Goal: Transaction & Acquisition: Subscribe to service/newsletter

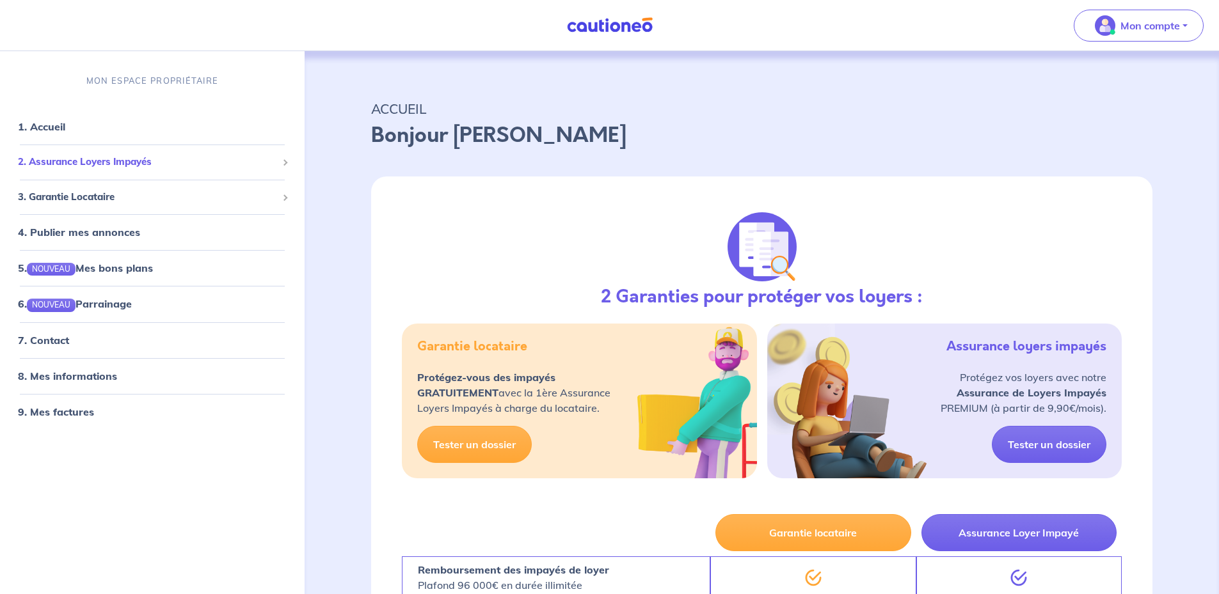
click at [50, 162] on span "2. Assurance Loyers Impayés" at bounding box center [147, 162] width 259 height 15
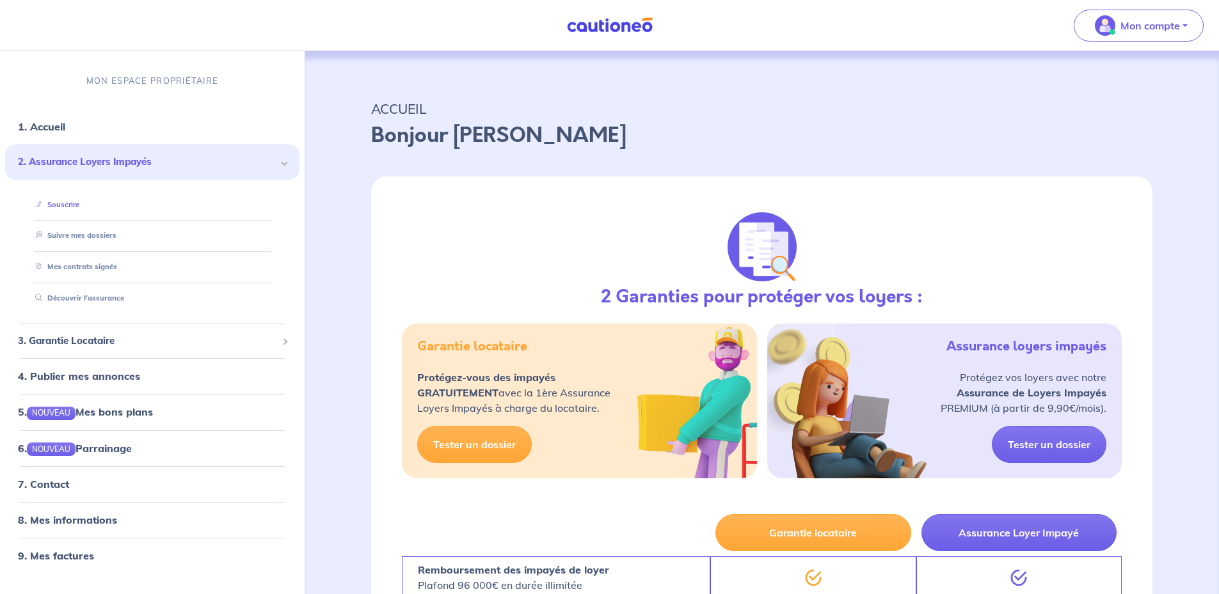
click at [57, 207] on link "Souscrire" at bounding box center [54, 204] width 49 height 9
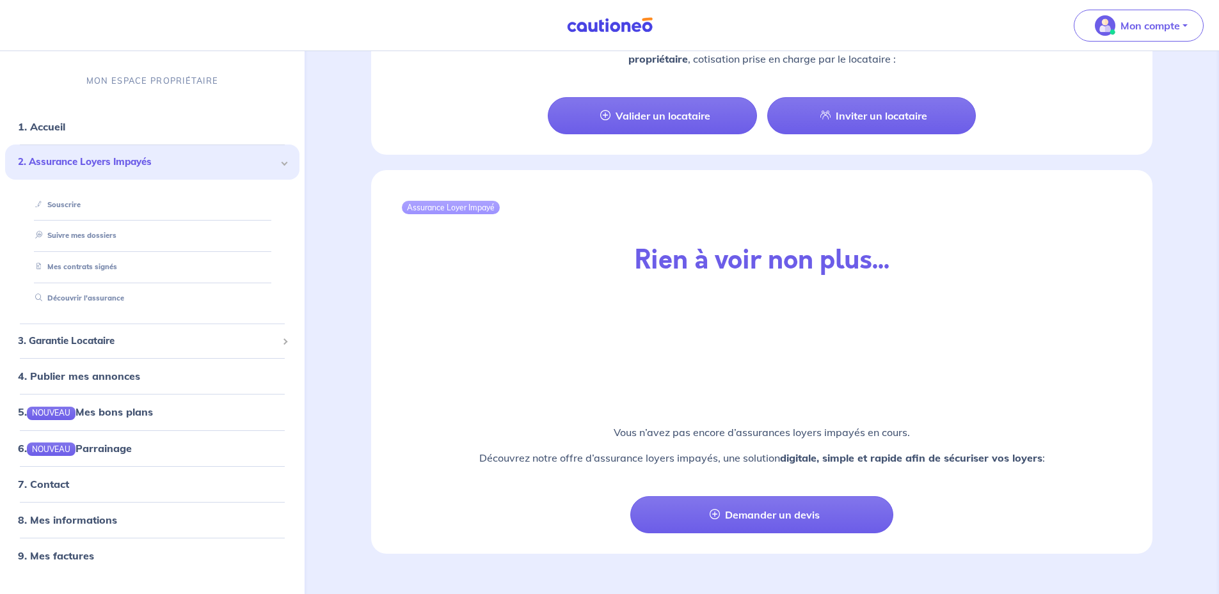
scroll to position [1285, 0]
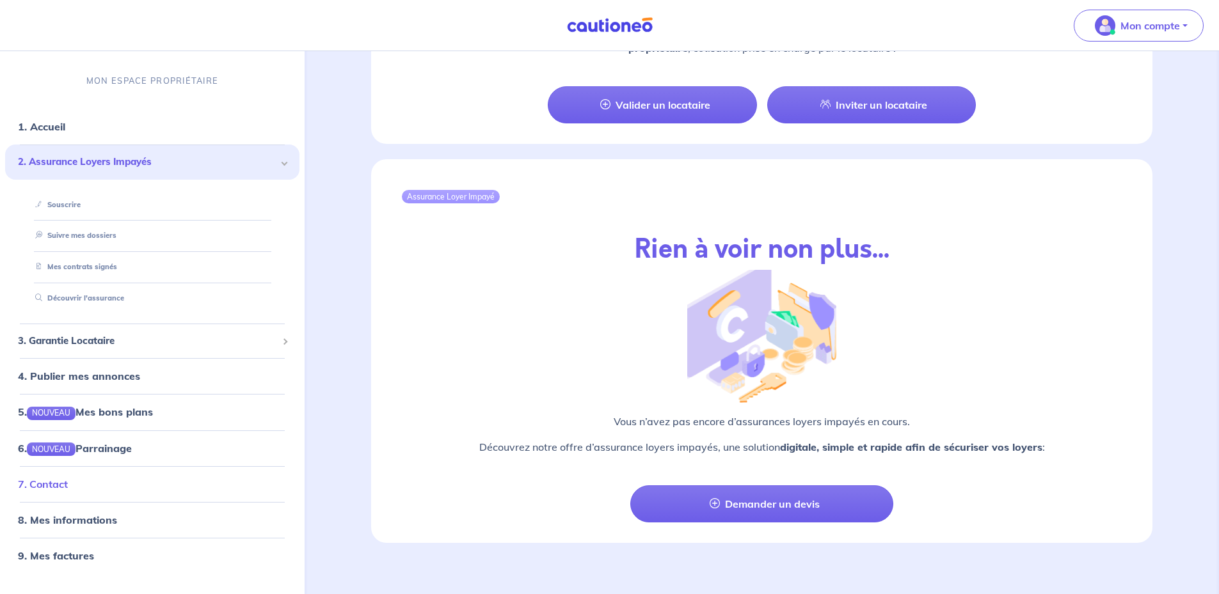
click at [48, 481] on link "7. Contact" at bounding box center [43, 484] width 50 height 13
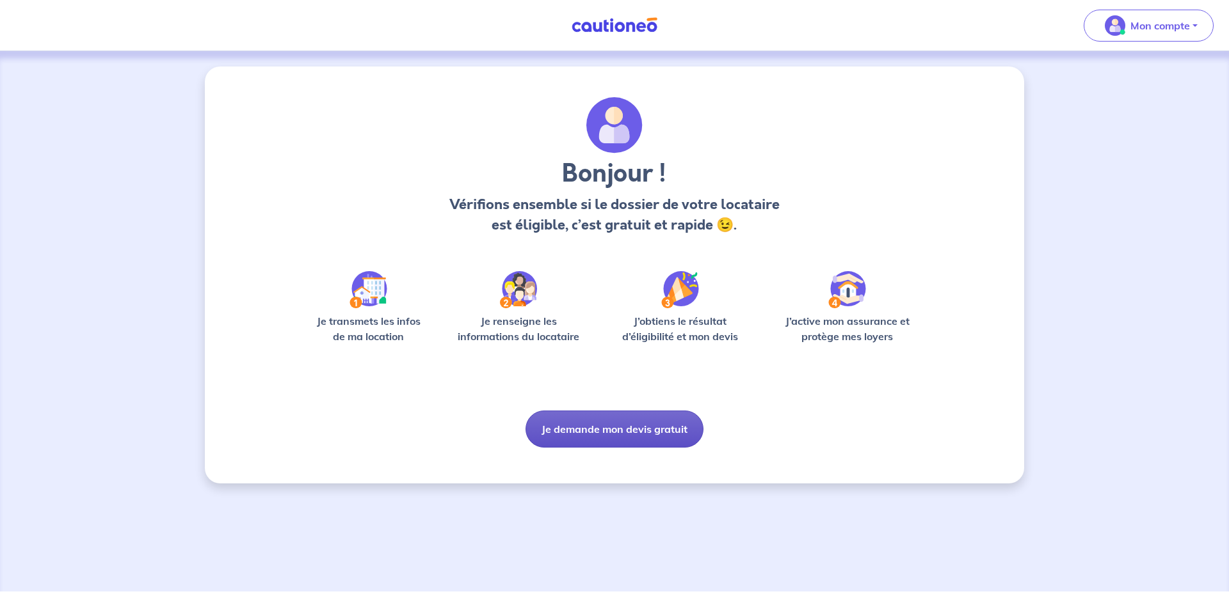
click at [627, 437] on button "Je demande mon devis gratuit" at bounding box center [614, 429] width 178 height 37
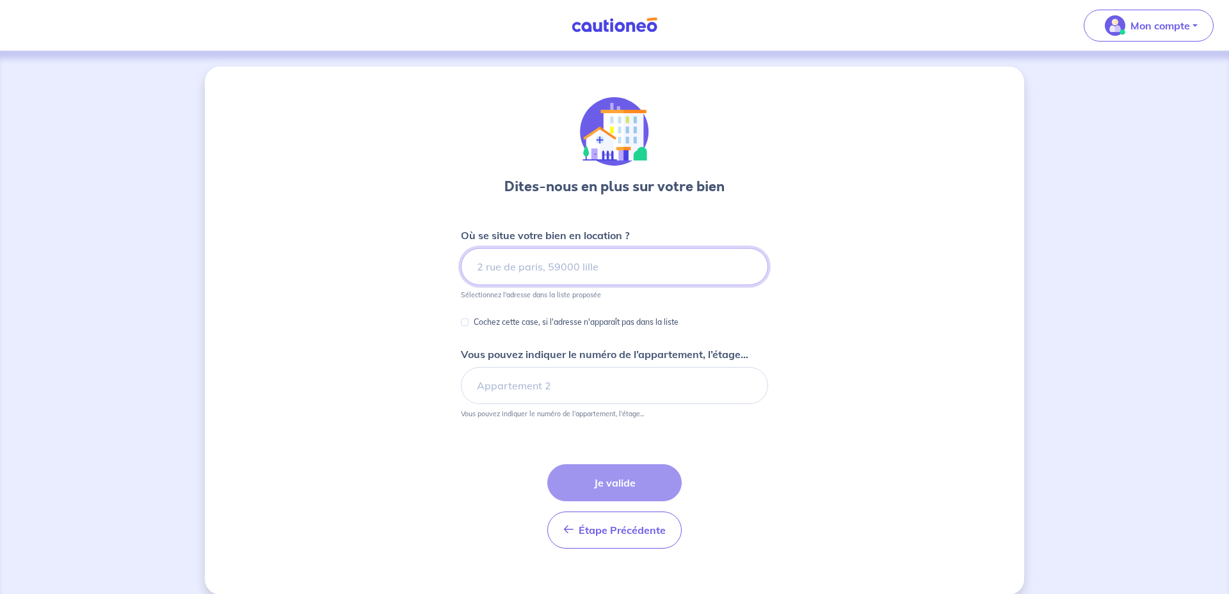
click at [575, 248] on input at bounding box center [614, 266] width 307 height 37
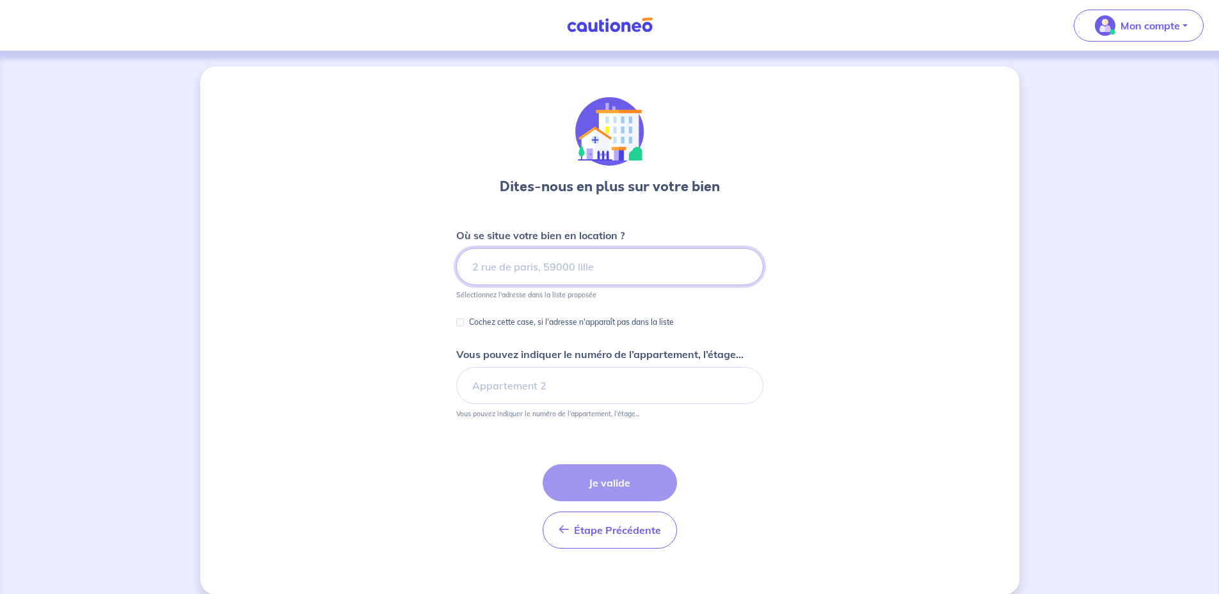
click at [611, 261] on input at bounding box center [609, 266] width 307 height 37
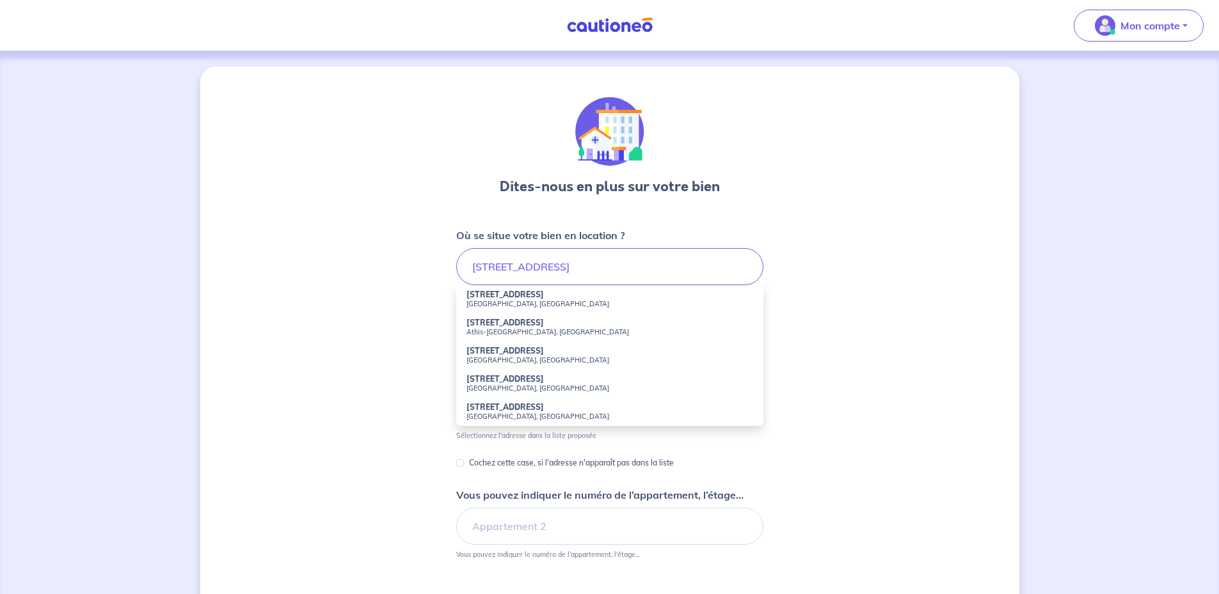
click at [517, 304] on small "Rumilly, France" at bounding box center [609, 303] width 287 height 9
type input "6 Allée du Panorama, Rumilly, France"
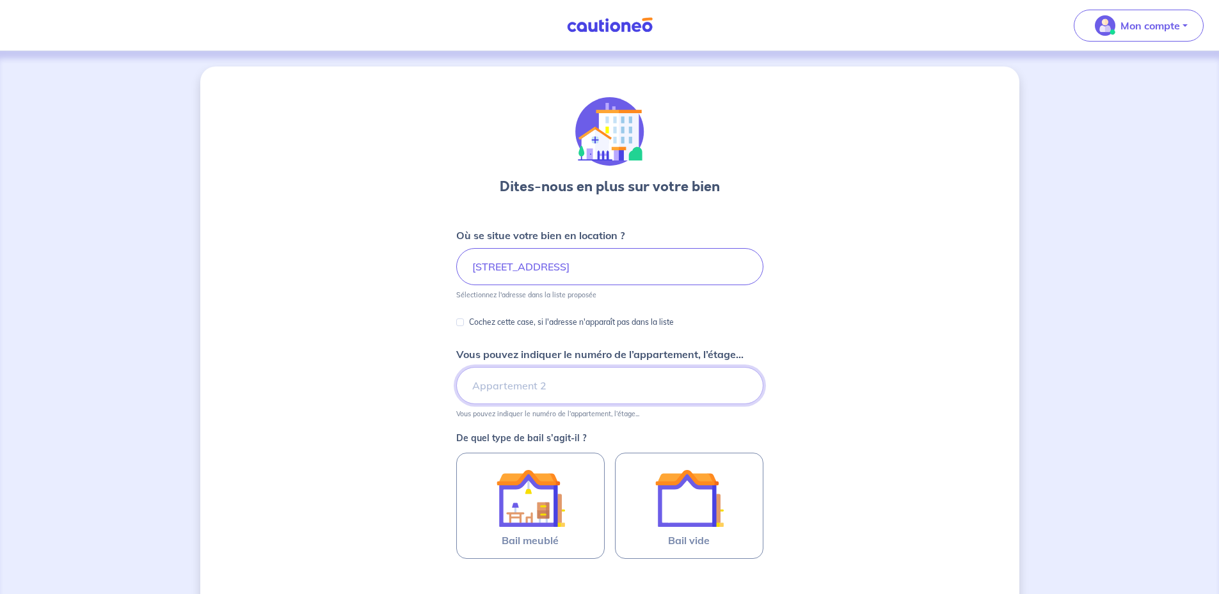
click at [514, 387] on input "Vous pouvez indiquer le numéro de l’appartement, l’étage..." at bounding box center [609, 385] width 307 height 37
type input "C14"
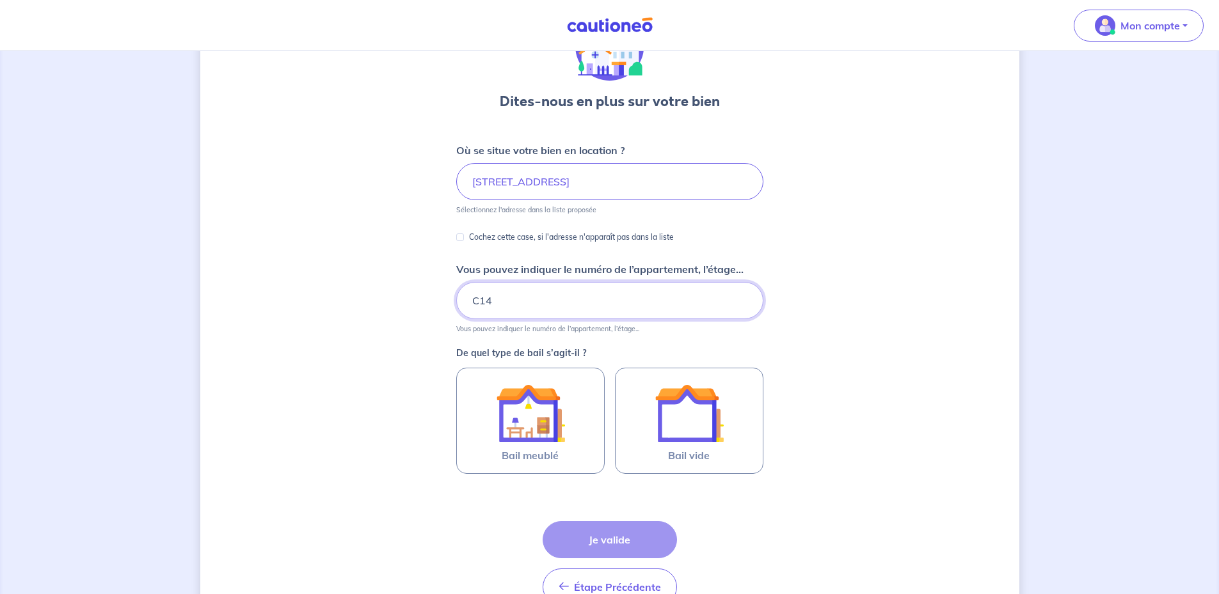
scroll to position [158, 0]
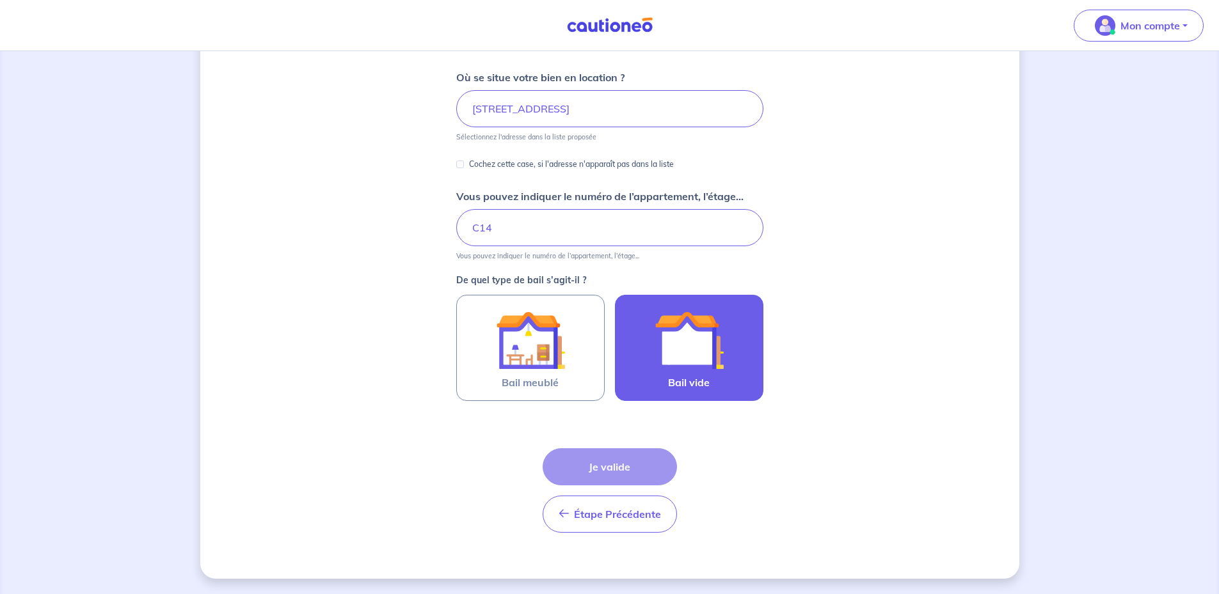
click at [695, 368] on img at bounding box center [689, 340] width 69 height 69
click at [0, 0] on input "Bail vide" at bounding box center [0, 0] width 0 height 0
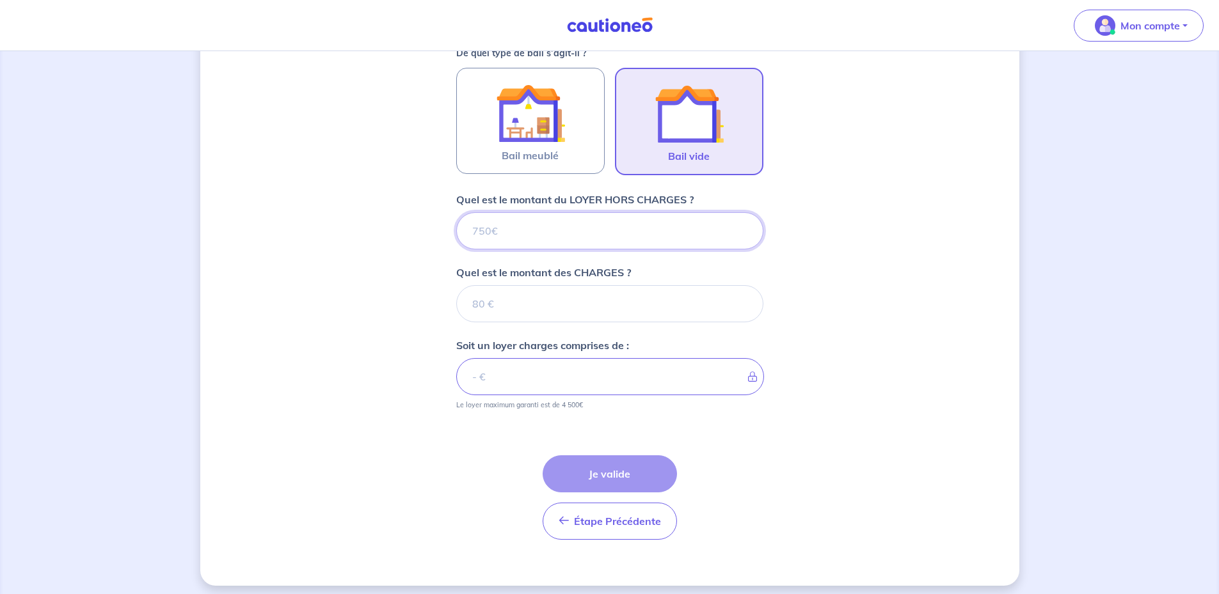
scroll to position [392, 0]
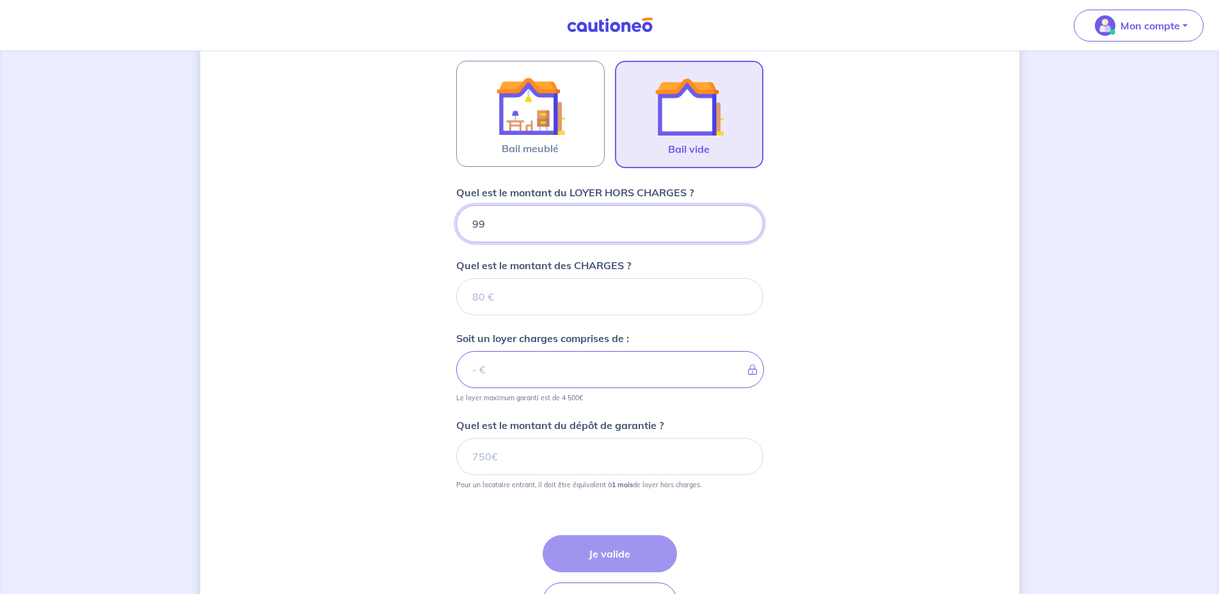
type input "995"
click at [506, 298] on input "Quel est le montant des CHARGES ?" at bounding box center [609, 296] width 307 height 37
type input "80"
type input "1075"
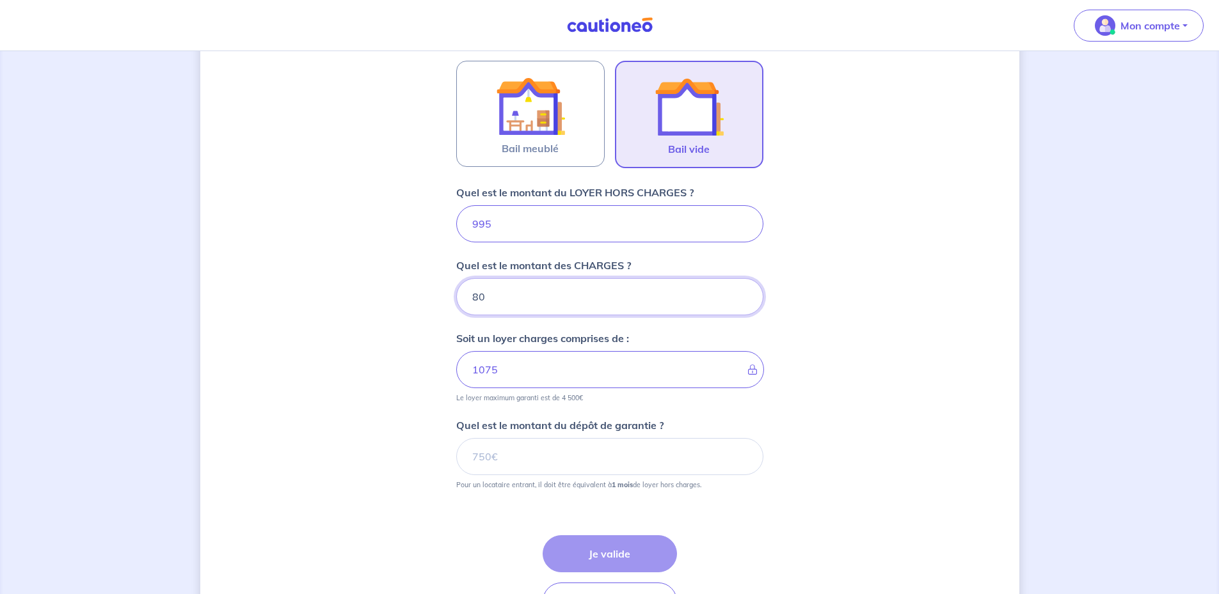
type input "80"
click at [425, 337] on div "Dites-nous en plus sur votre bien Où se situe votre bien en location ? 6 Allée …" at bounding box center [609, 170] width 819 height 992
click at [470, 444] on input "Quel est le montant du dépôt de garantie ?" at bounding box center [609, 456] width 307 height 37
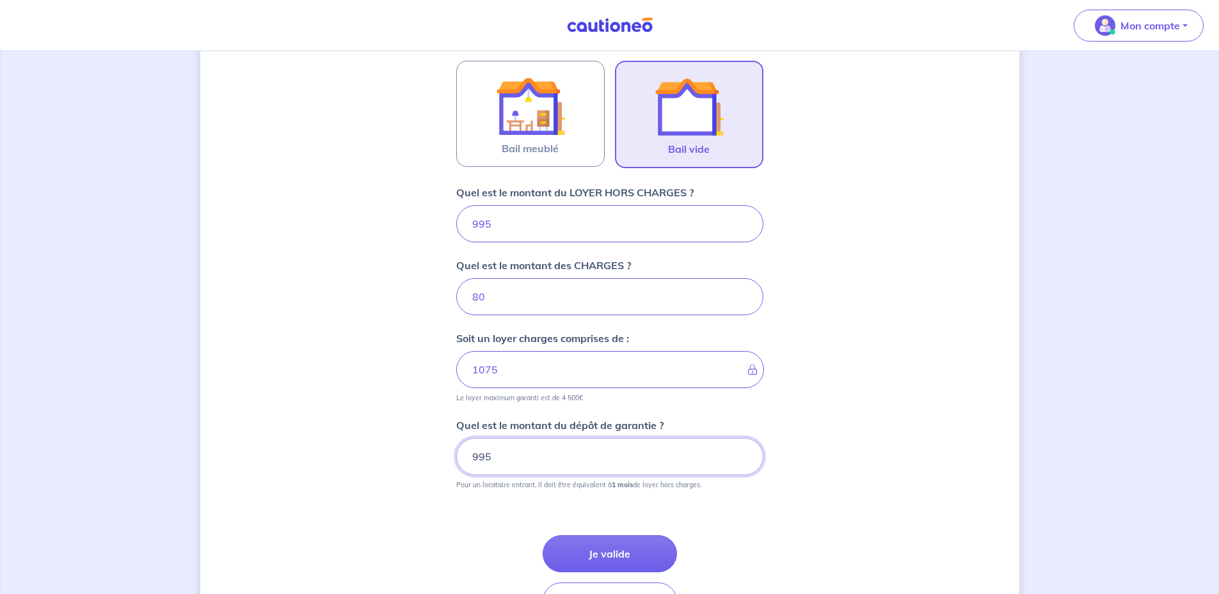
type input "995"
click at [388, 468] on div "Dites-nous en plus sur votre bien Où se situe votre bien en location ? 6 Allée …" at bounding box center [609, 170] width 819 height 992
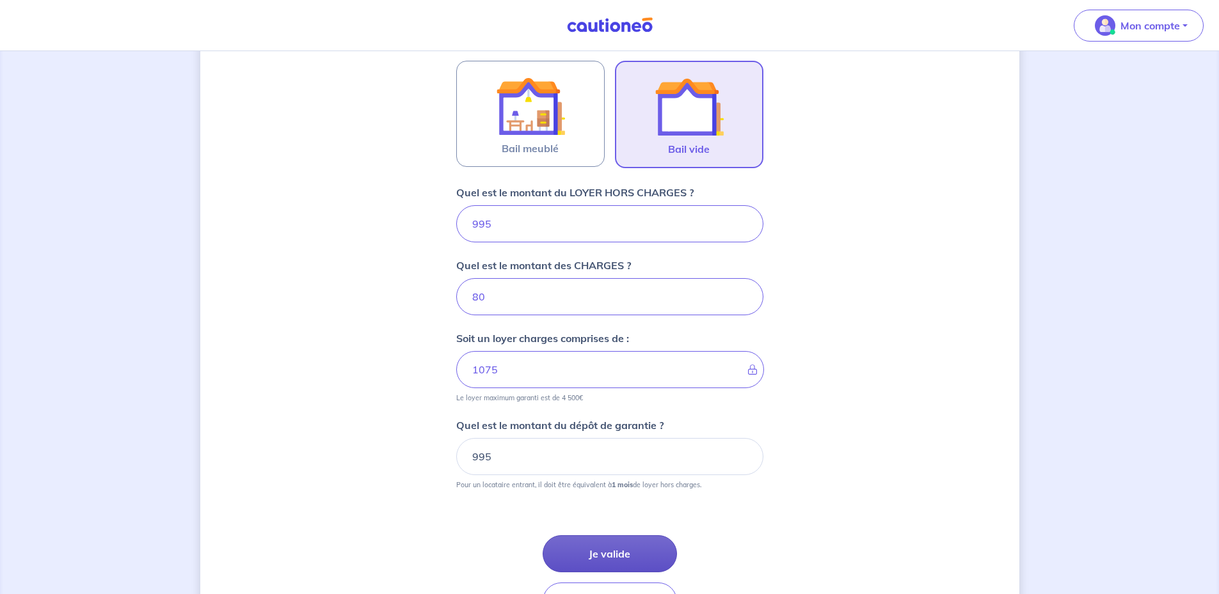
click at [610, 548] on button "Je valide" at bounding box center [610, 554] width 134 height 37
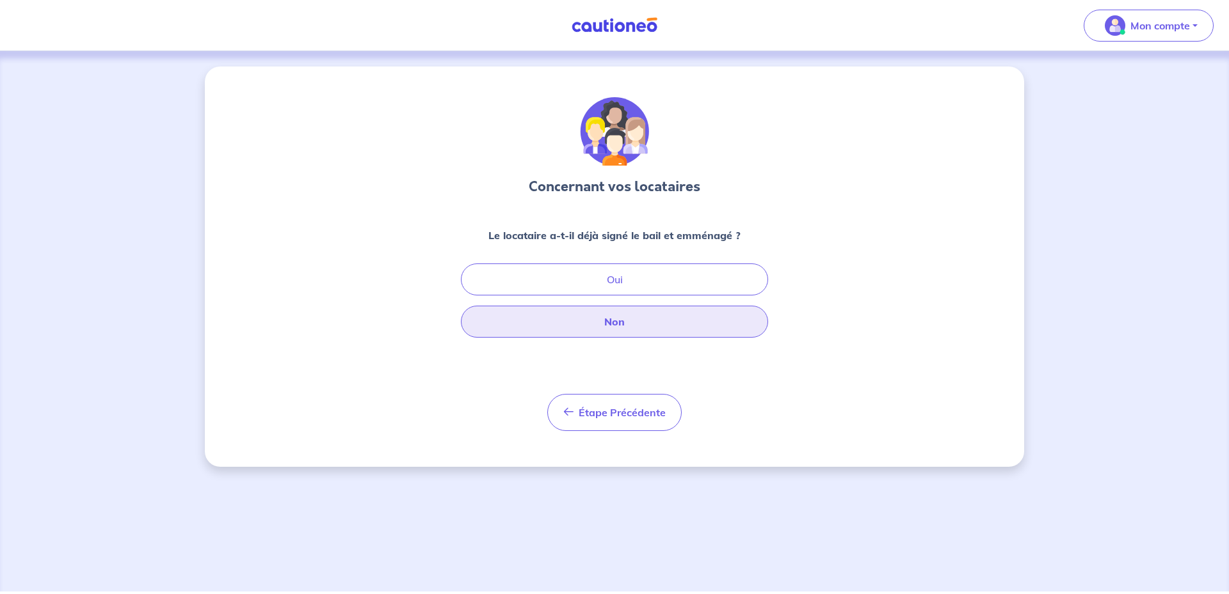
click at [621, 326] on button "Non" at bounding box center [614, 322] width 307 height 32
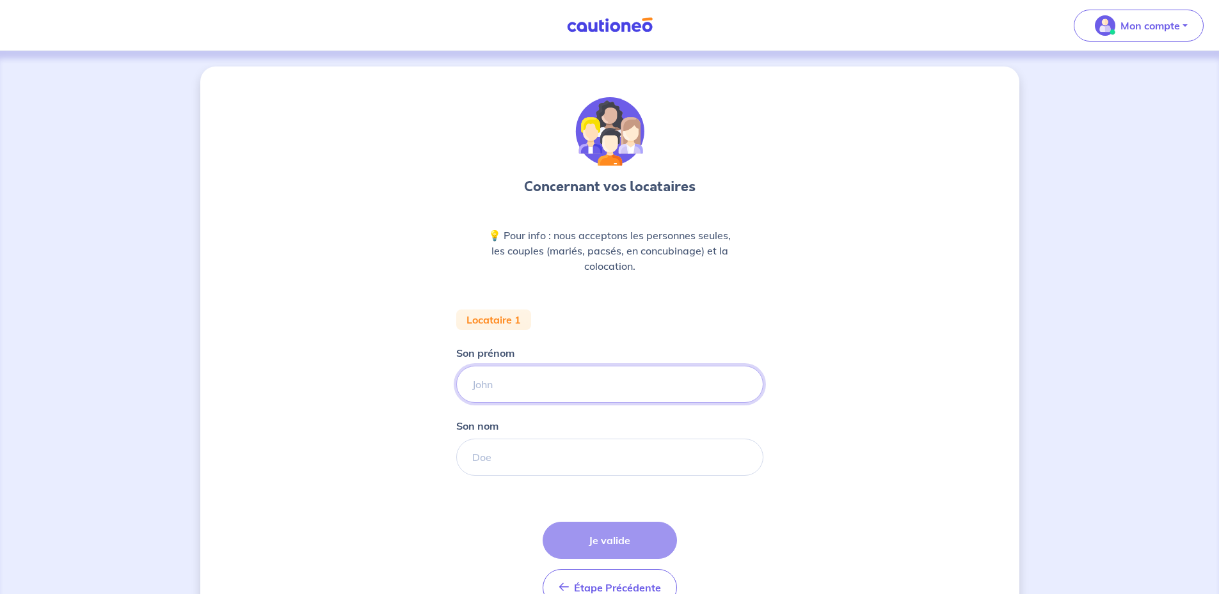
click at [534, 378] on input "Son prénom" at bounding box center [609, 384] width 307 height 37
type input "ENZO"
click at [527, 464] on input "Son nom" at bounding box center [609, 457] width 307 height 37
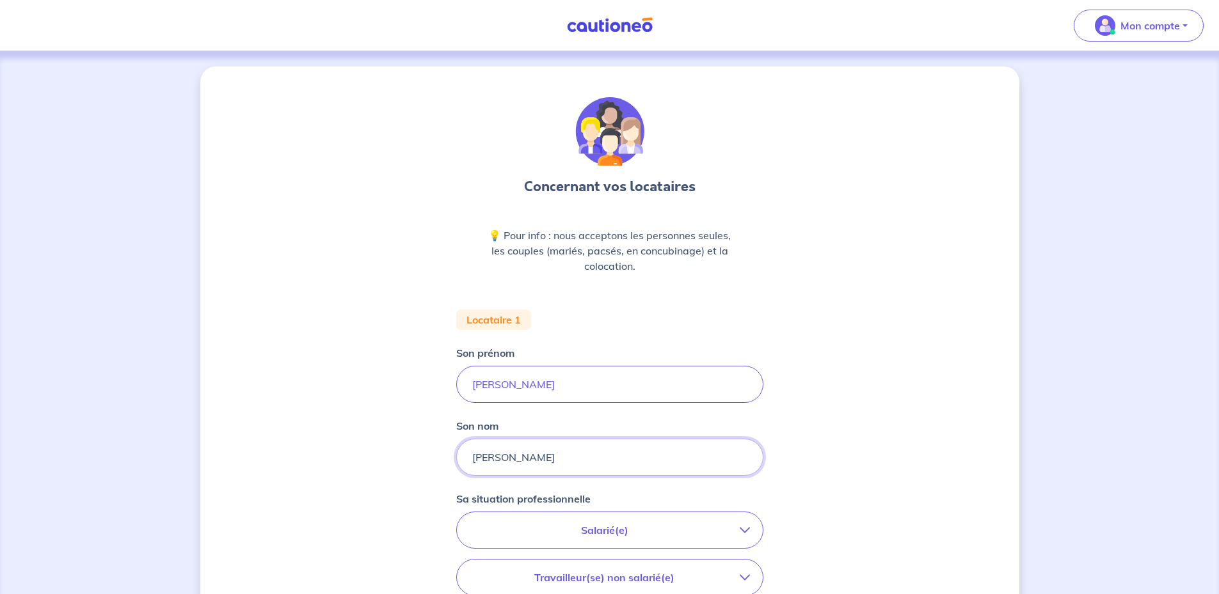
type input "CICCONE"
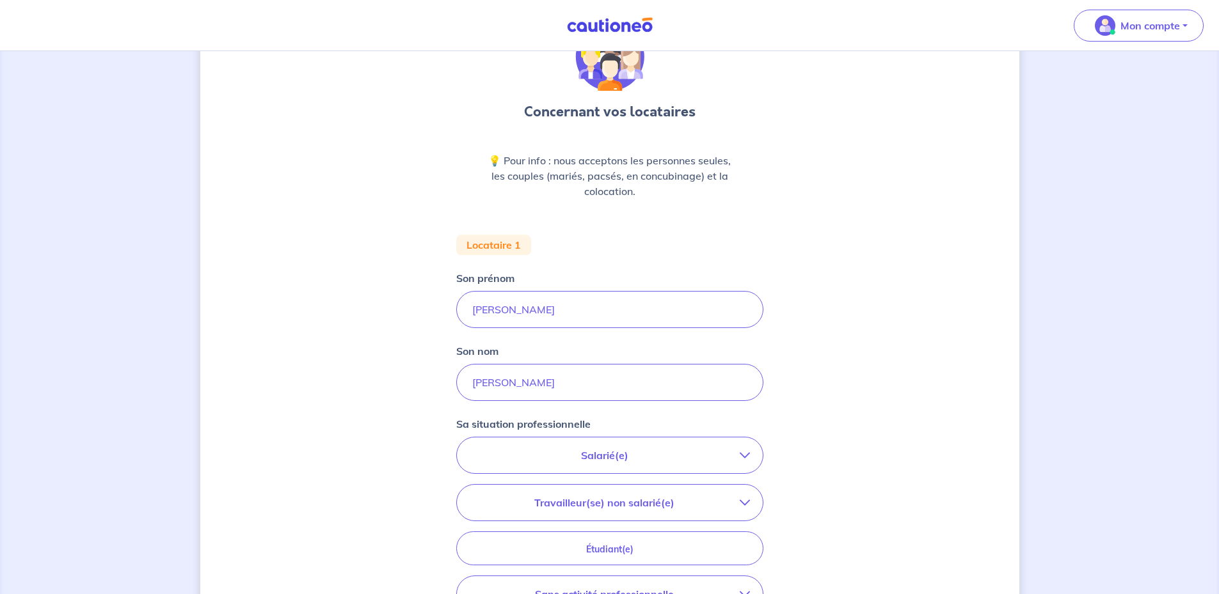
scroll to position [128, 0]
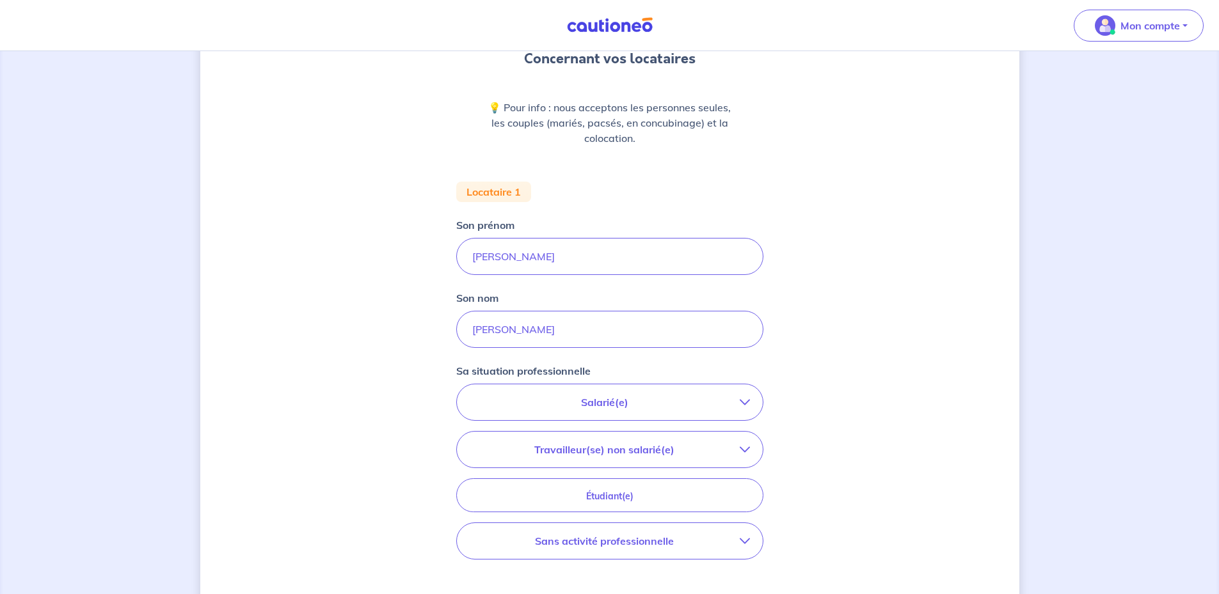
click at [568, 408] on p "Salarié(e)" at bounding box center [605, 402] width 270 height 15
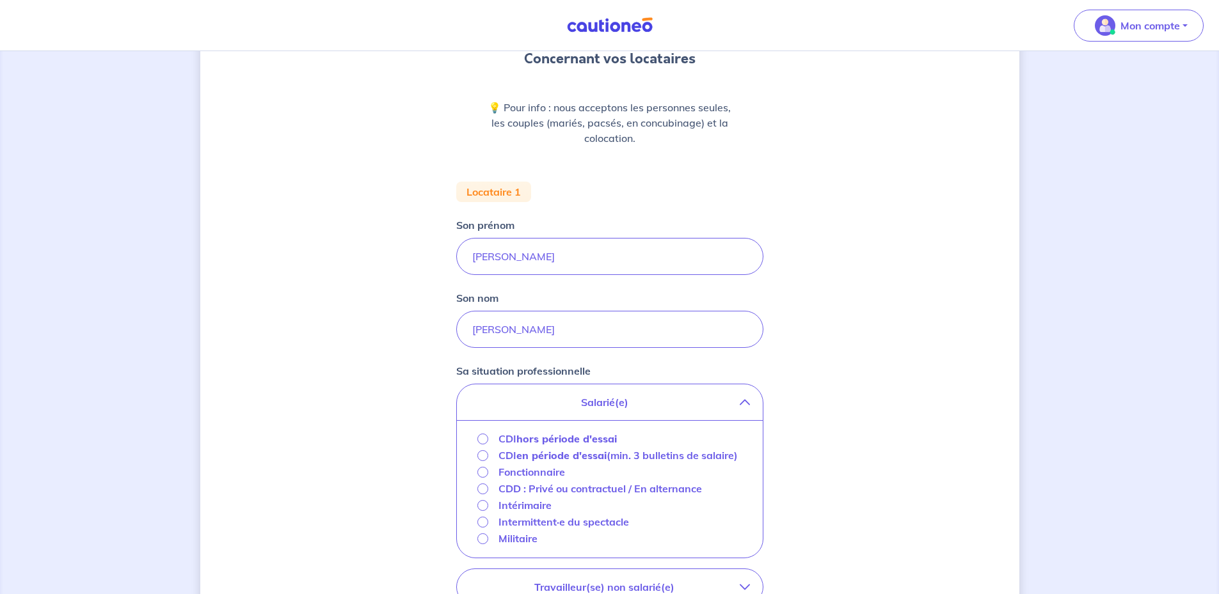
click at [543, 438] on strong "hors période d'essai" at bounding box center [566, 439] width 100 height 13
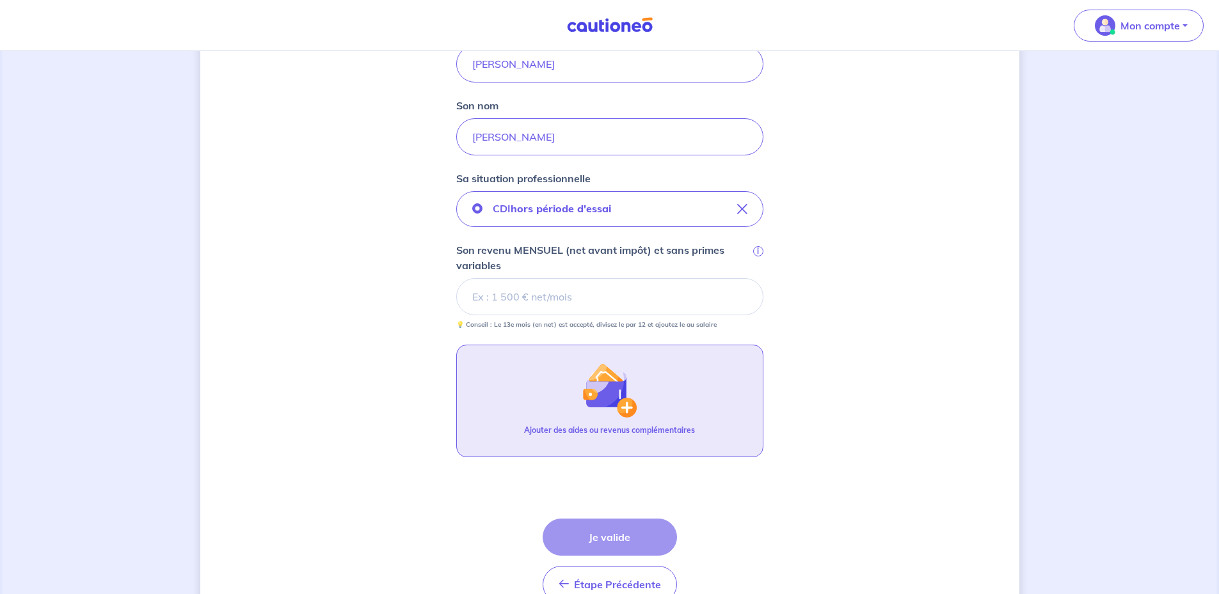
scroll to position [322, 0]
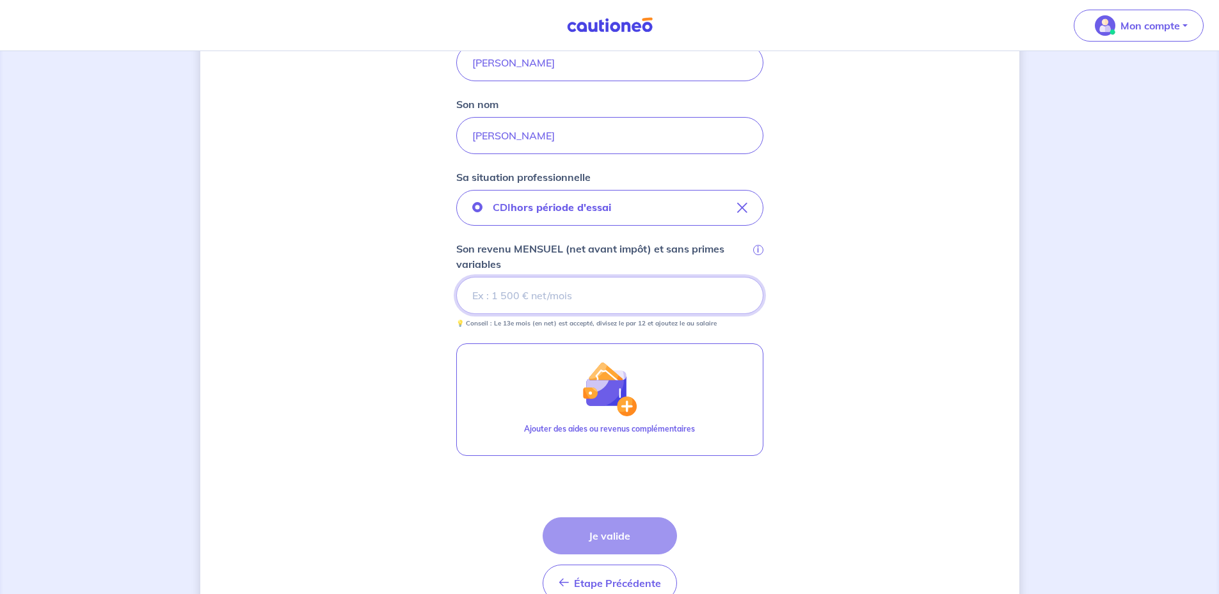
click at [518, 297] on input "Son revenu MENSUEL (net avant impôt) et sans primes variables i" at bounding box center [609, 295] width 307 height 37
click at [904, 340] on div "Concernant vos locataires 💡 Pour info : nous acceptons les personnes seules, le…" at bounding box center [609, 197] width 819 height 904
click at [541, 301] on input "Son revenu MENSUEL (net avant impôt) et sans primes variables i" at bounding box center [609, 295] width 307 height 37
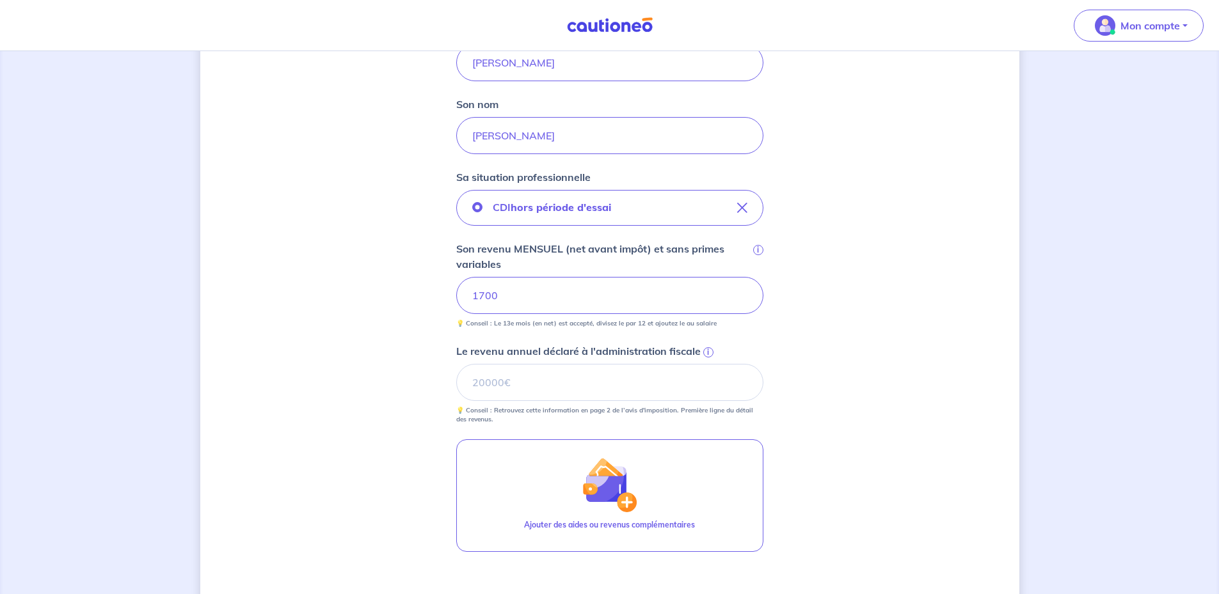
click at [388, 342] on div "Concernant vos locataires 💡 Pour info : nous acceptons les personnes seules, le…" at bounding box center [609, 245] width 819 height 1000
drag, startPoint x: 507, startPoint y: 293, endPoint x: 467, endPoint y: 293, distance: 39.7
click at [467, 293] on input "1700" at bounding box center [609, 295] width 307 height 37
click at [578, 382] on input "Le revenu annuel déclaré à l'administration fiscale i" at bounding box center [609, 382] width 307 height 37
click at [707, 351] on span "i" at bounding box center [708, 352] width 10 height 10
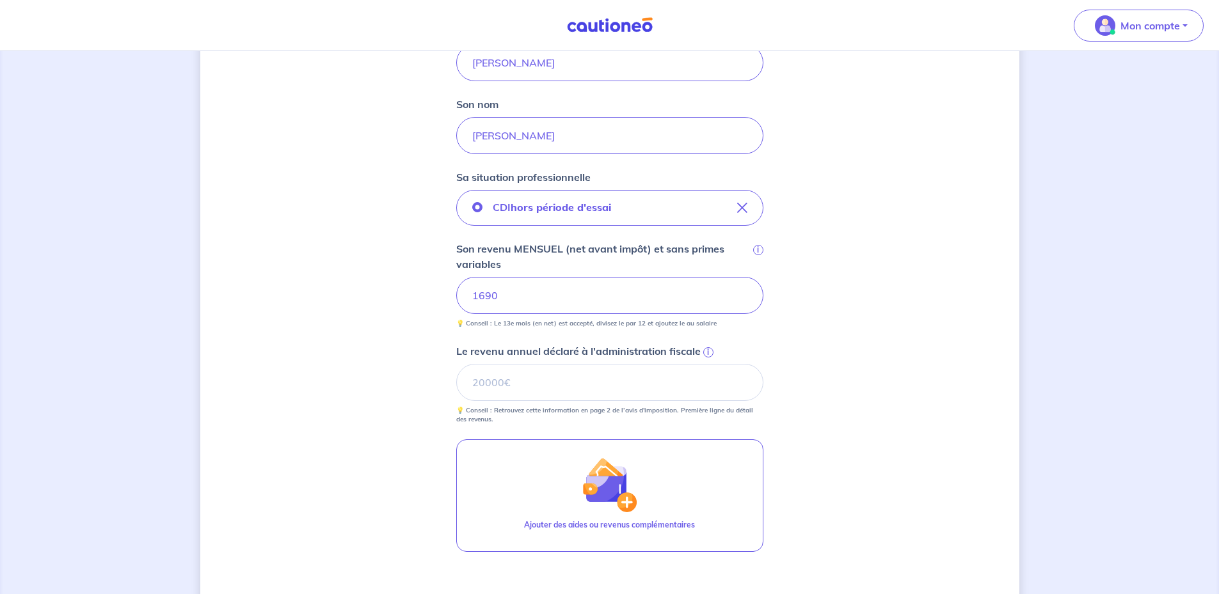
click at [707, 364] on input "Le revenu annuel déclaré à l'administration fiscale i" at bounding box center [609, 382] width 307 height 37
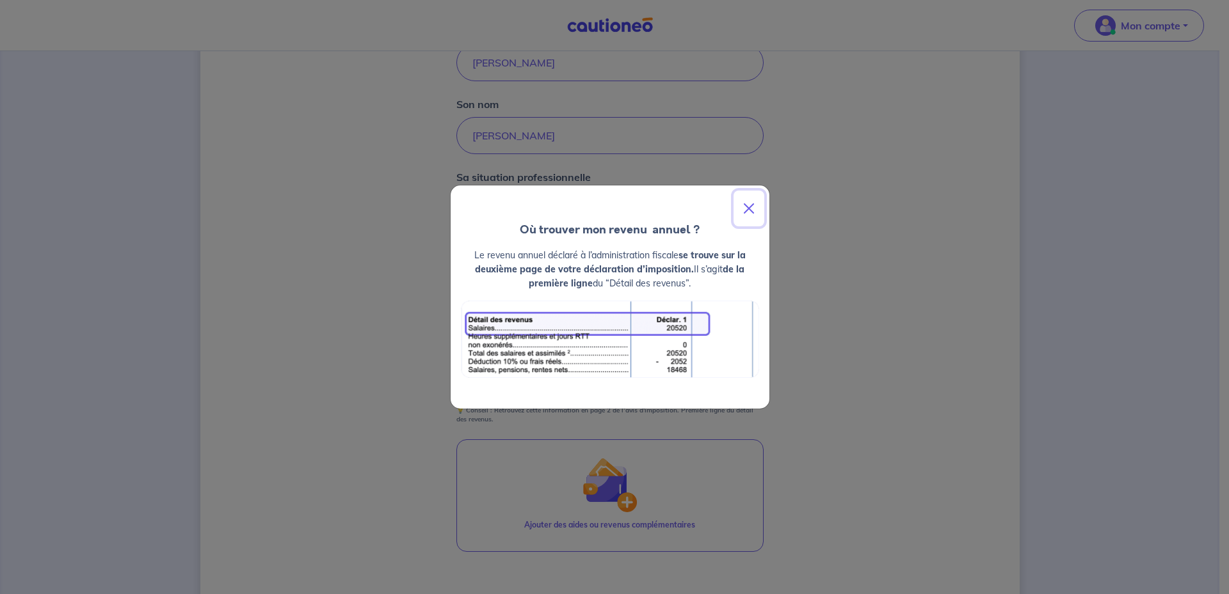
click at [751, 209] on button "Close" at bounding box center [748, 209] width 31 height 36
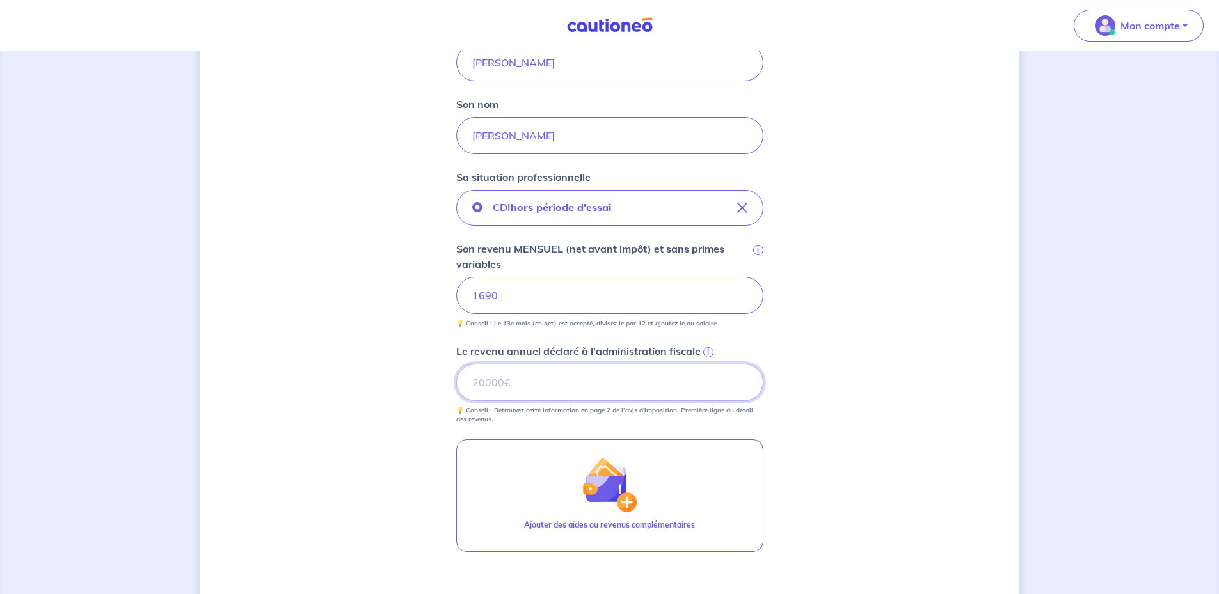
click at [541, 378] on input "Le revenu annuel déclaré à l'administration fiscale i" at bounding box center [609, 382] width 307 height 37
click at [910, 255] on div "Concernant vos locataires 💡 Pour info : nous acceptons les personnes seules, le…" at bounding box center [609, 245] width 819 height 1000
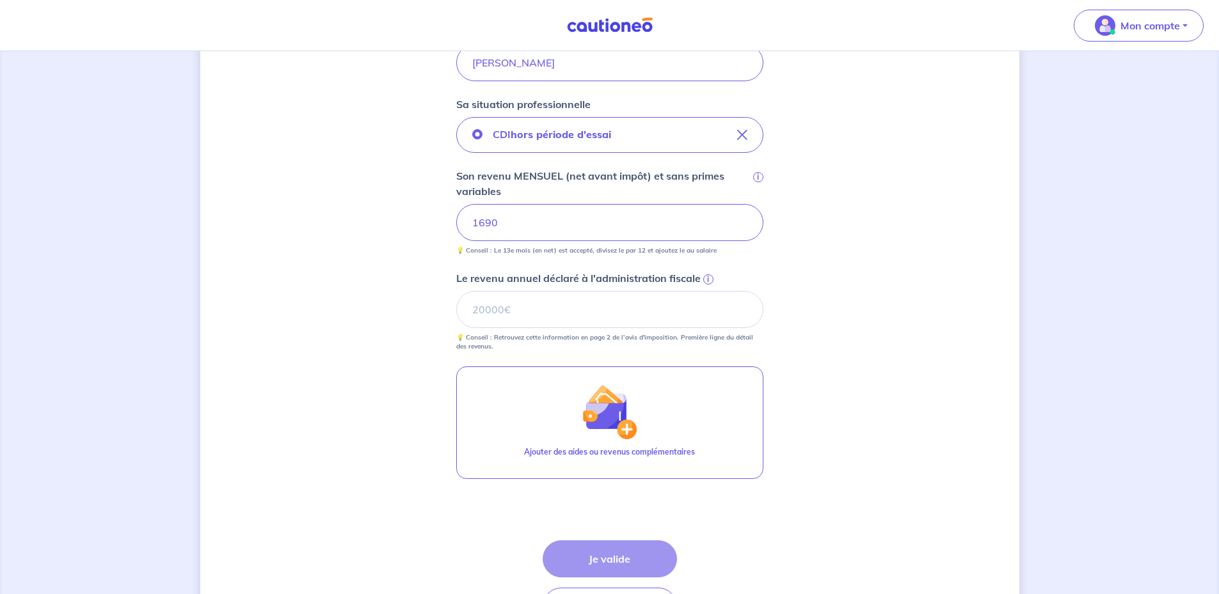
scroll to position [449, 0]
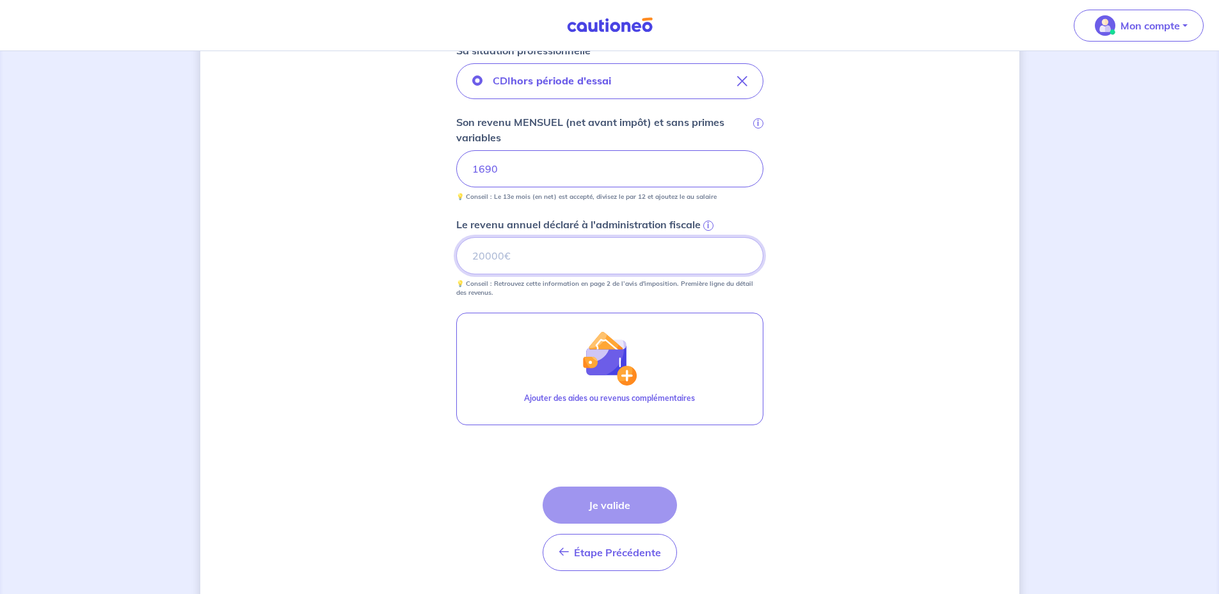
click at [570, 267] on input "Le revenu annuel déclaré à l'administration fiscale i" at bounding box center [609, 255] width 307 height 37
type input "20292"
click at [775, 413] on div "Concernant vos locataires 💡 Pour info : nous acceptons les personnes seules, le…" at bounding box center [609, 118] width 819 height 1000
click at [517, 174] on input "1690" at bounding box center [609, 168] width 307 height 37
click at [387, 327] on div "Concernant vos locataires 💡 Pour info : nous acceptons les personnes seules, le…" at bounding box center [609, 118] width 819 height 1000
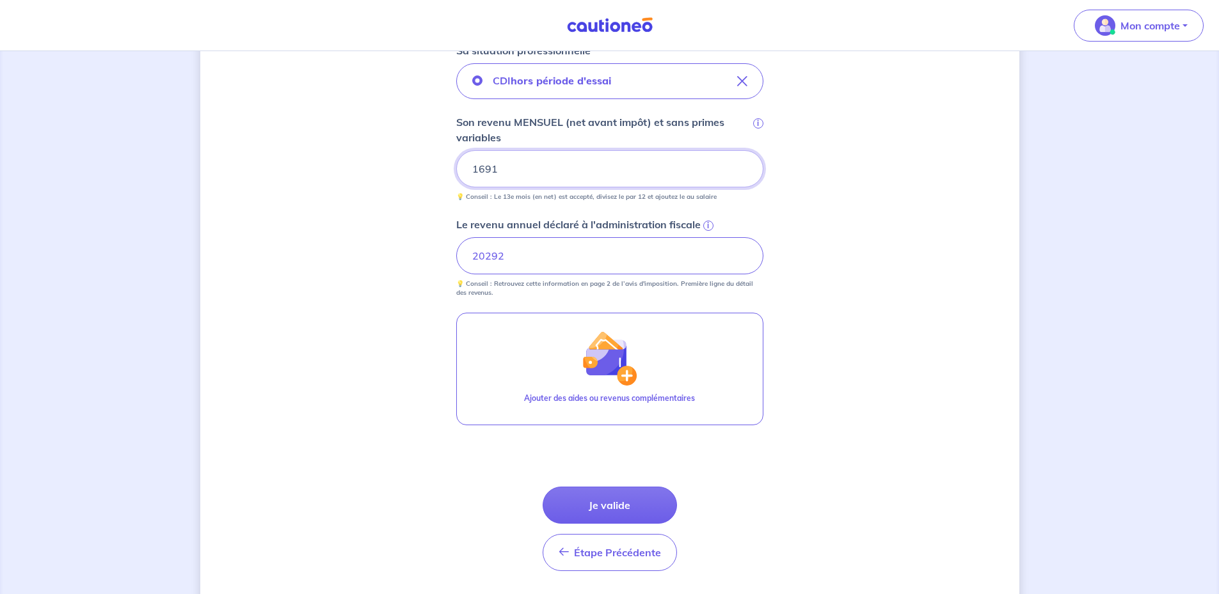
drag, startPoint x: 513, startPoint y: 168, endPoint x: 454, endPoint y: 168, distance: 58.9
click at [454, 168] on div "Concernant vos locataires 💡 Pour info : nous acceptons les personnes seules, le…" at bounding box center [609, 118] width 819 height 1000
click at [370, 269] on div "Concernant vos locataires 💡 Pour info : nous acceptons les personnes seules, le…" at bounding box center [609, 118] width 819 height 1000
click at [628, 487] on button "Je valide" at bounding box center [610, 505] width 134 height 37
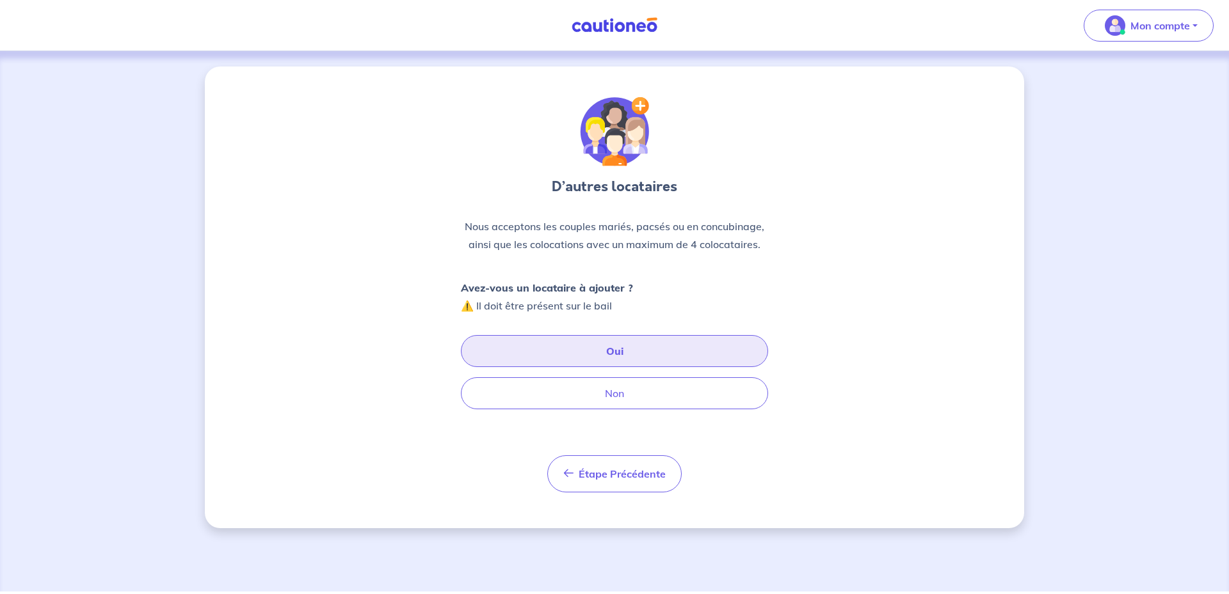
click at [617, 349] on button "Oui" at bounding box center [614, 351] width 307 height 32
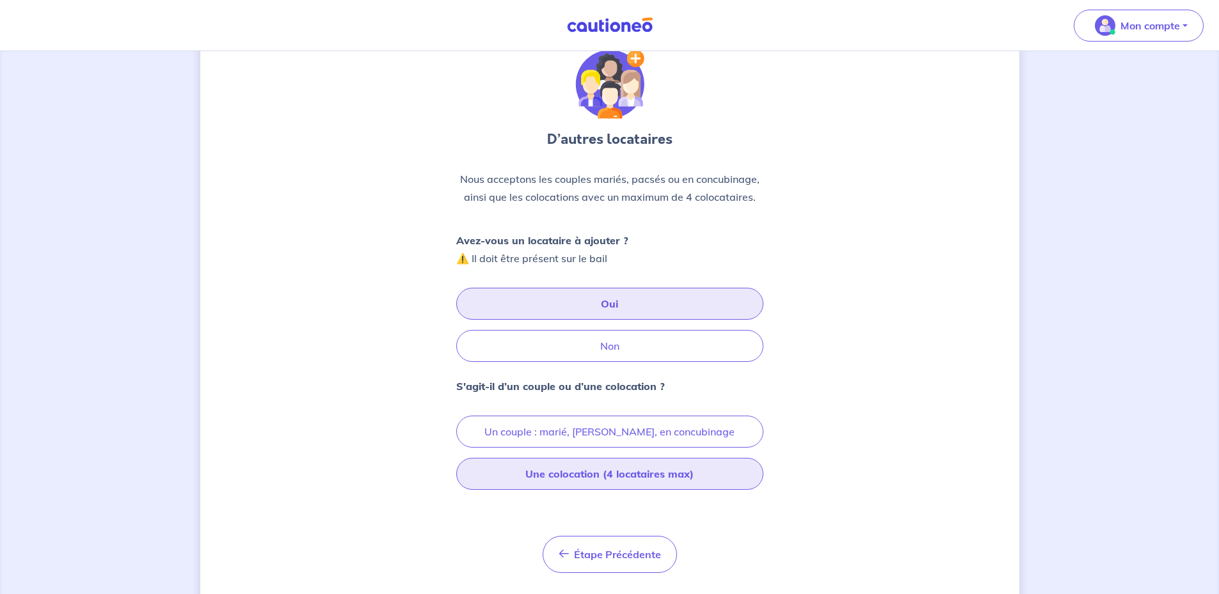
scroll to position [77, 0]
